Goal: Find specific page/section: Find specific page/section

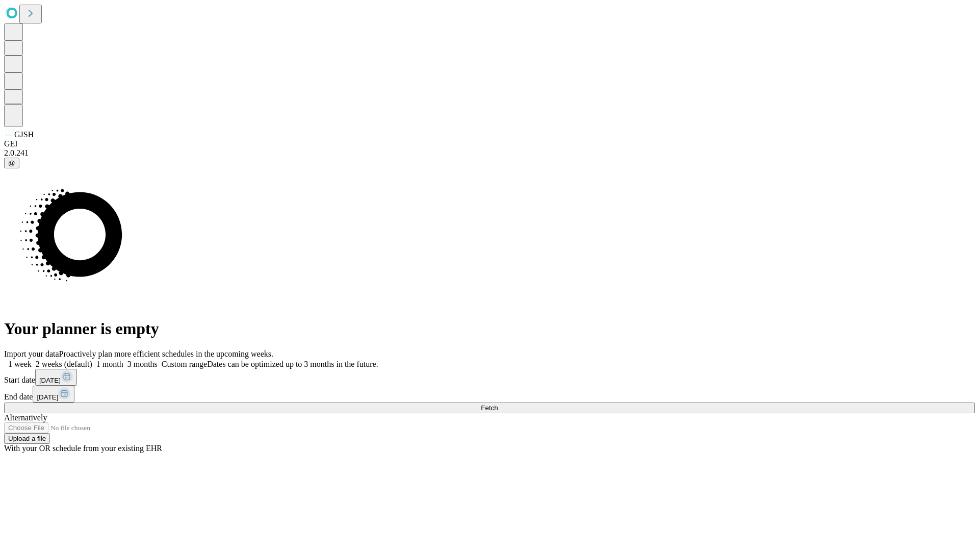
click at [498, 404] on span "Fetch" at bounding box center [489, 408] width 17 height 8
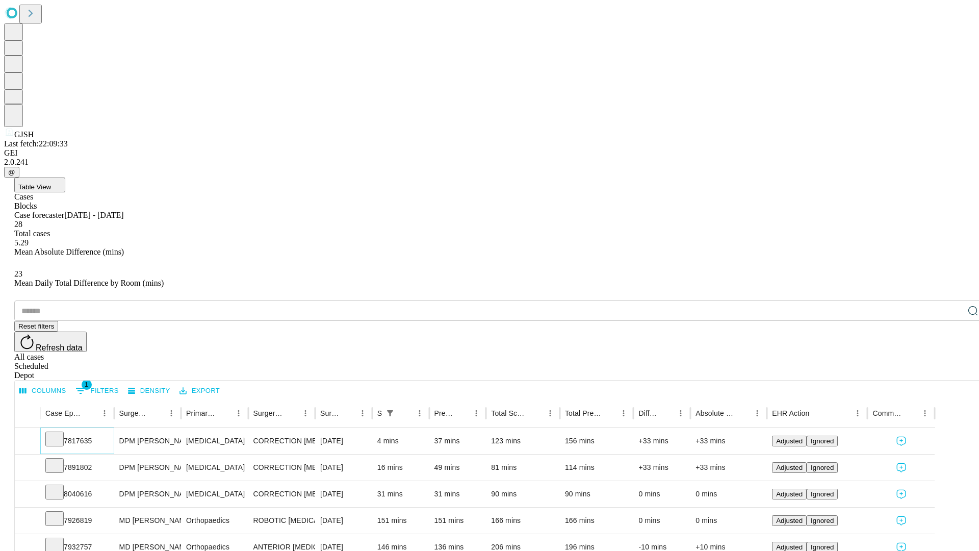
click at [60, 433] on icon at bounding box center [54, 438] width 10 height 10
